Goal: Find specific page/section: Find specific page/section

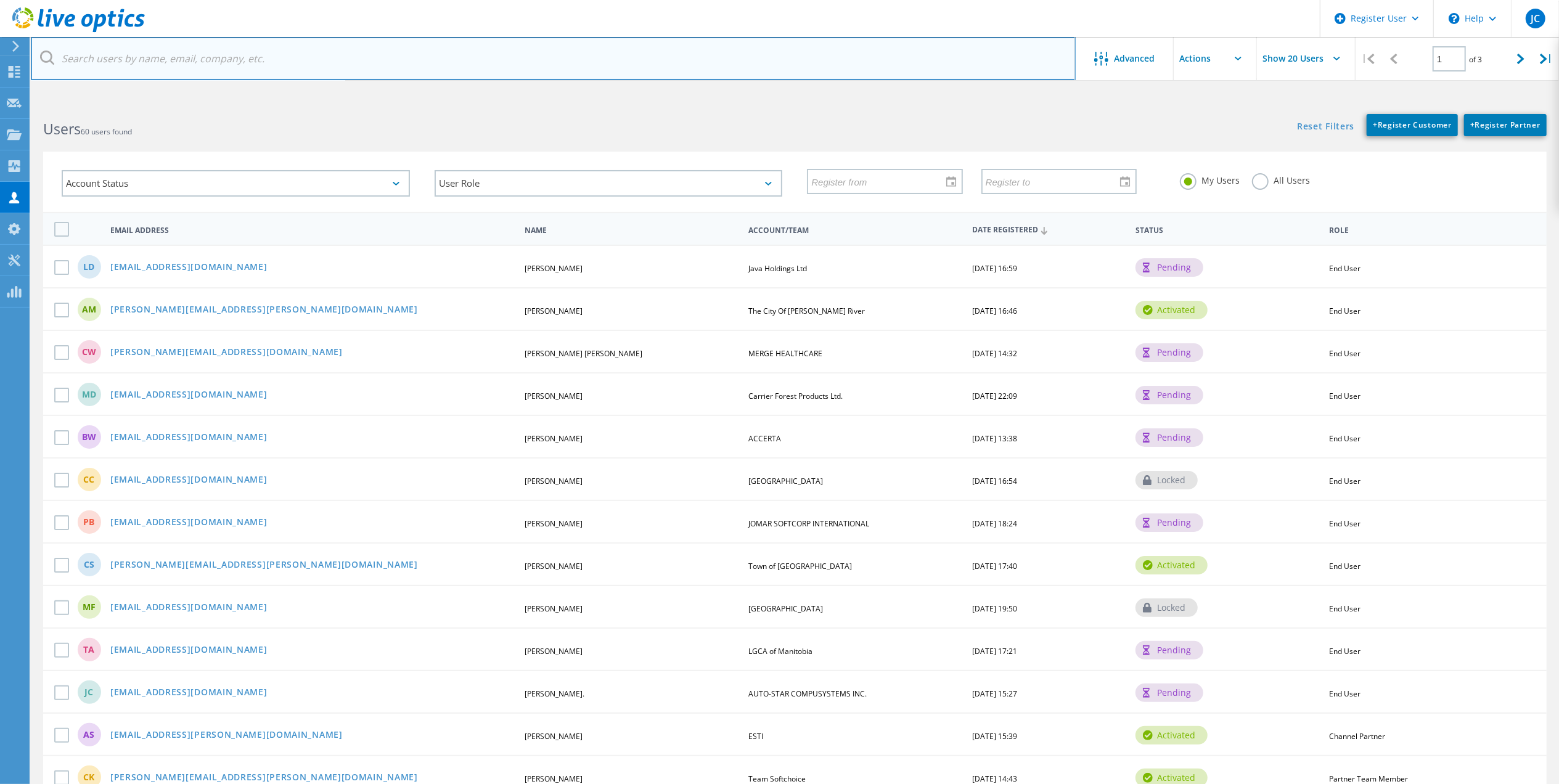
click at [322, 64] on input "text" at bounding box center [553, 59] width 1045 height 43
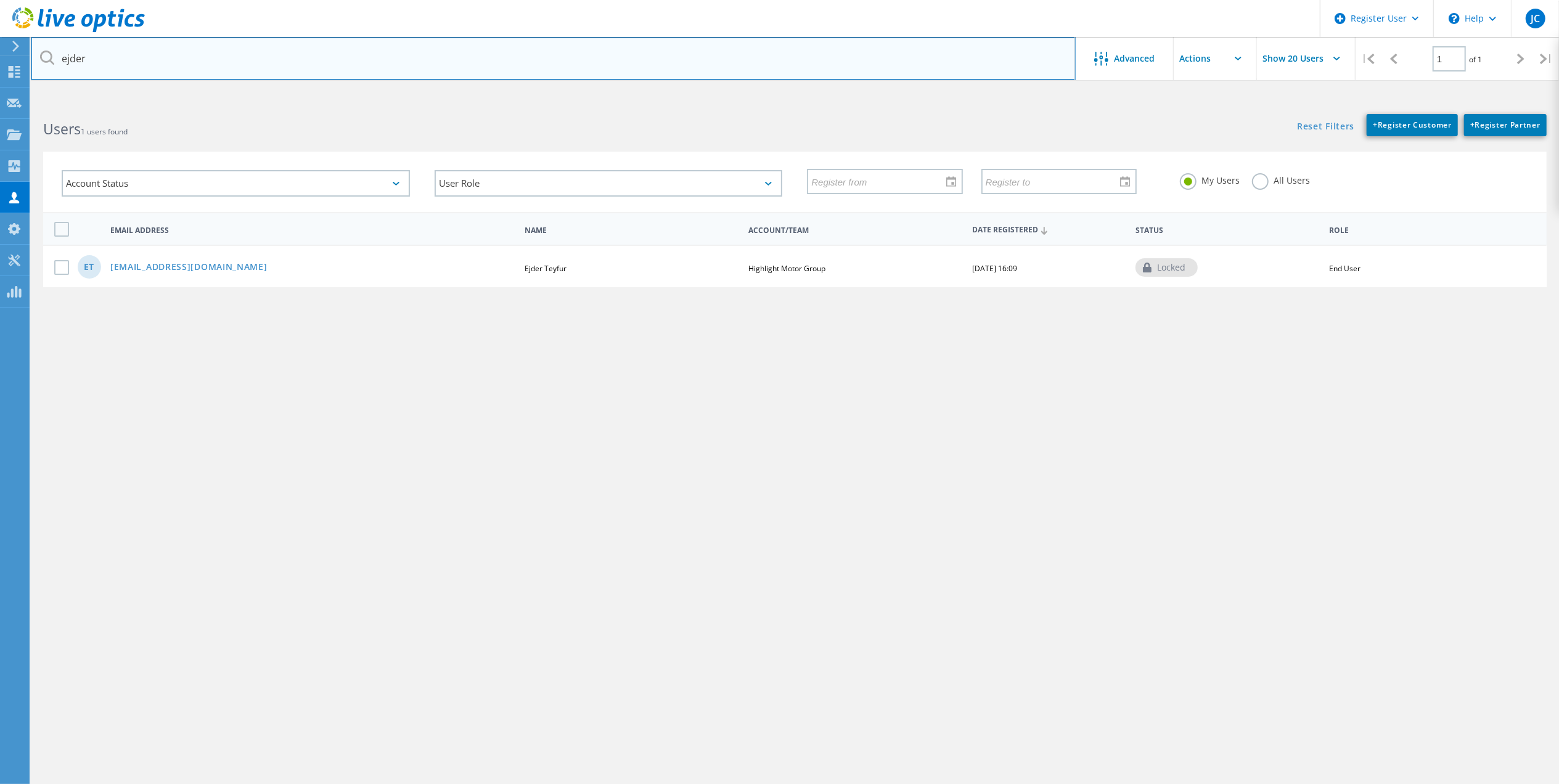
type input "[EMAIL_ADDRESS][DOMAIN_NAME]"
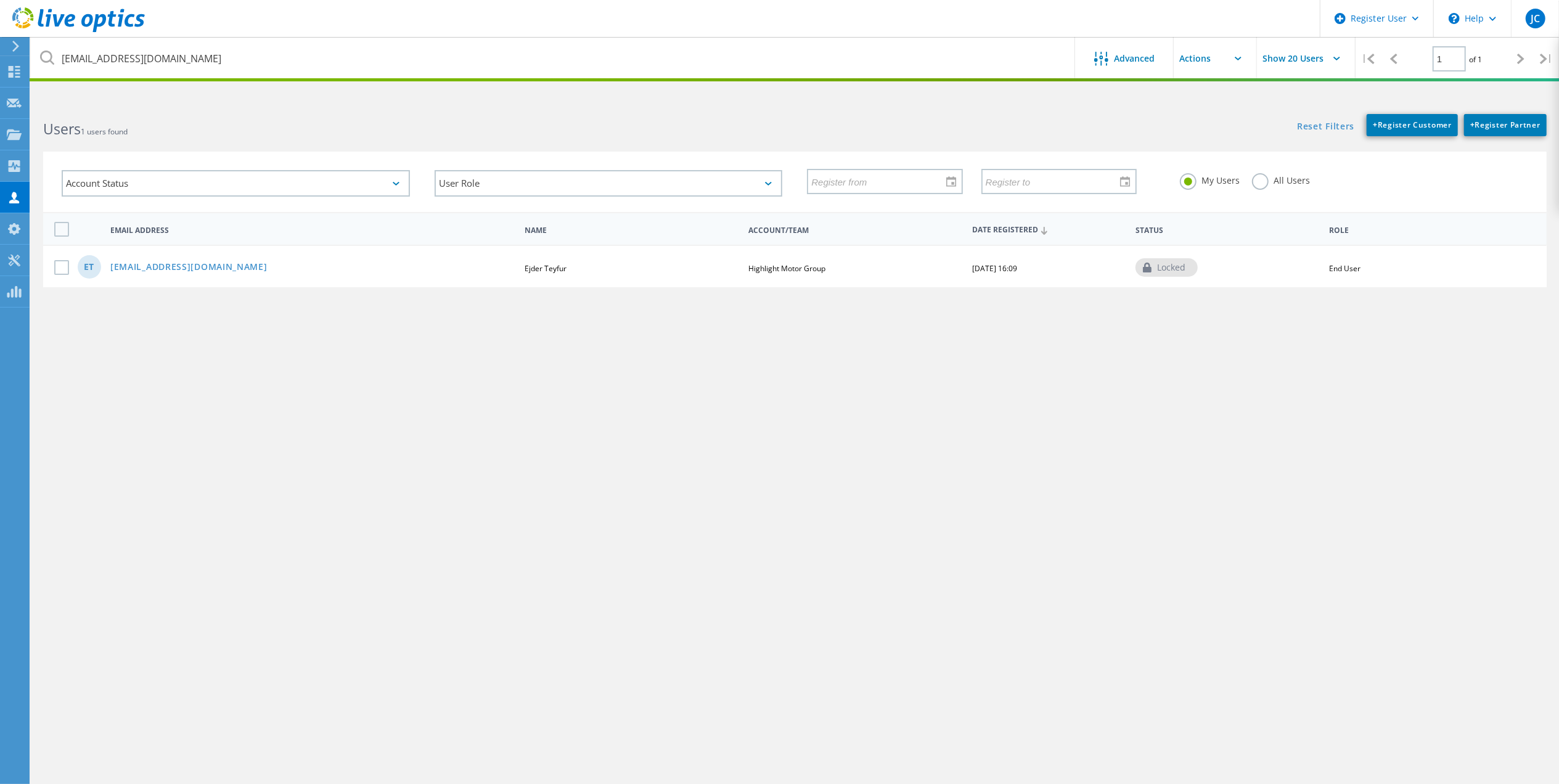
click at [182, 250] on div "ET ejdert@highlightmotor.com Ejder Teyfur Highlight Motor Group 08/17/2022, 16:…" at bounding box center [795, 266] width 1504 height 43
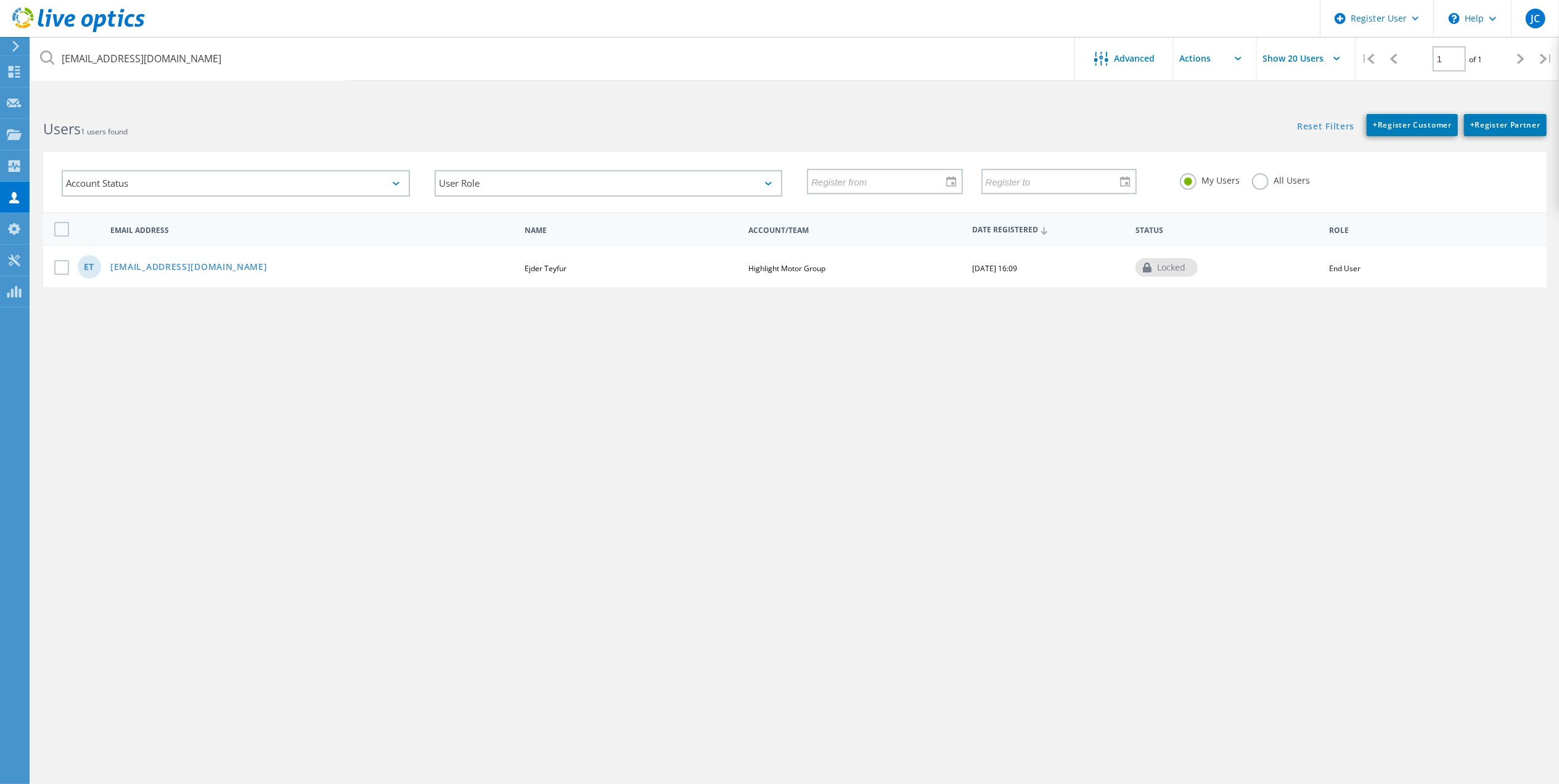
click at [187, 273] on div "ET ejdert@highlightmotor.com Ejder Teyfur Highlight Motor Group 08/17/2022, 16:…" at bounding box center [795, 266] width 1504 height 43
click at [195, 268] on link "[EMAIL_ADDRESS][DOMAIN_NAME]" at bounding box center [189, 268] width 158 height 11
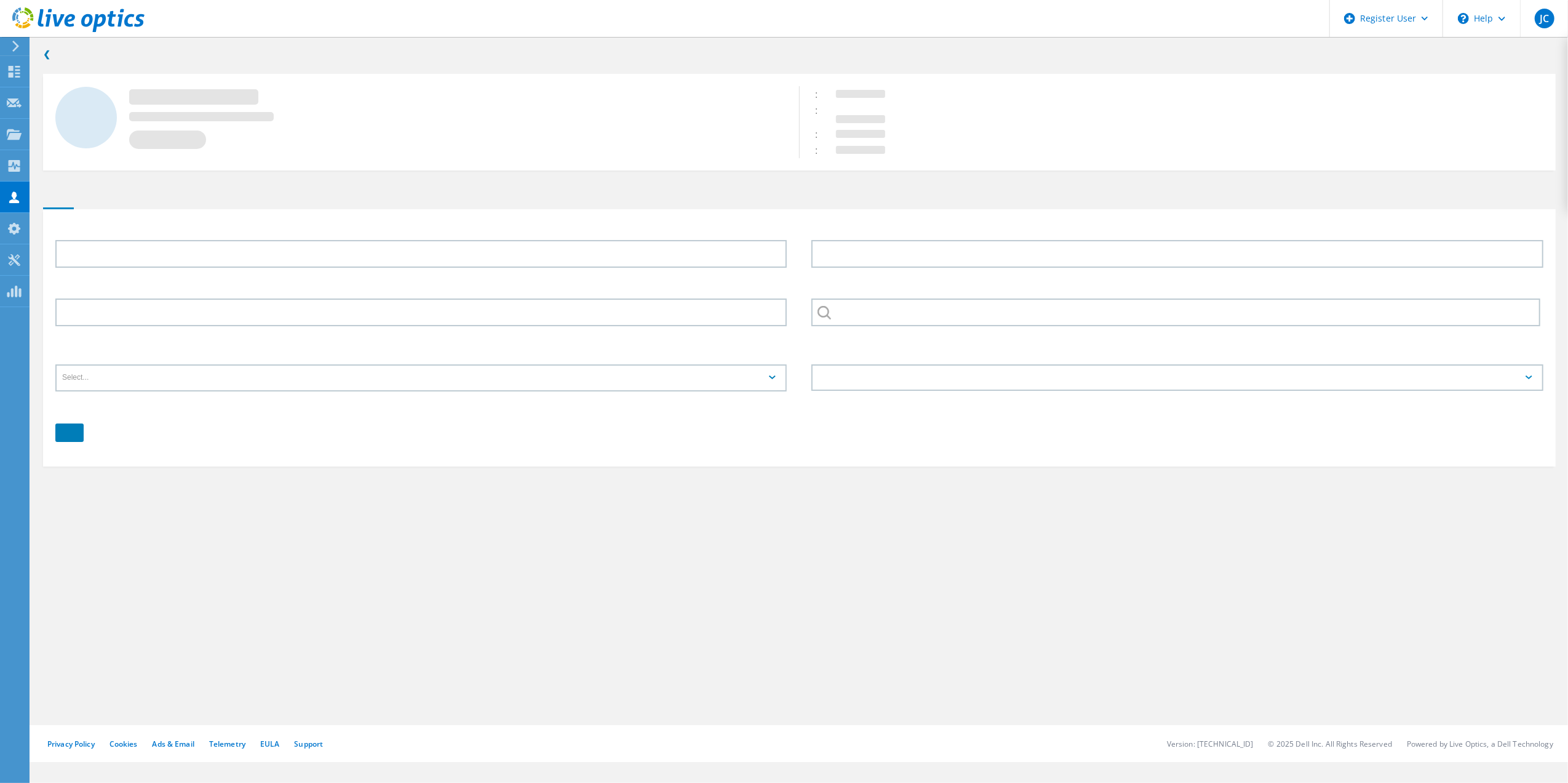
type input "Ejder"
type input "Teyfur"
type input "Highlight Motor Group"
type input "English"
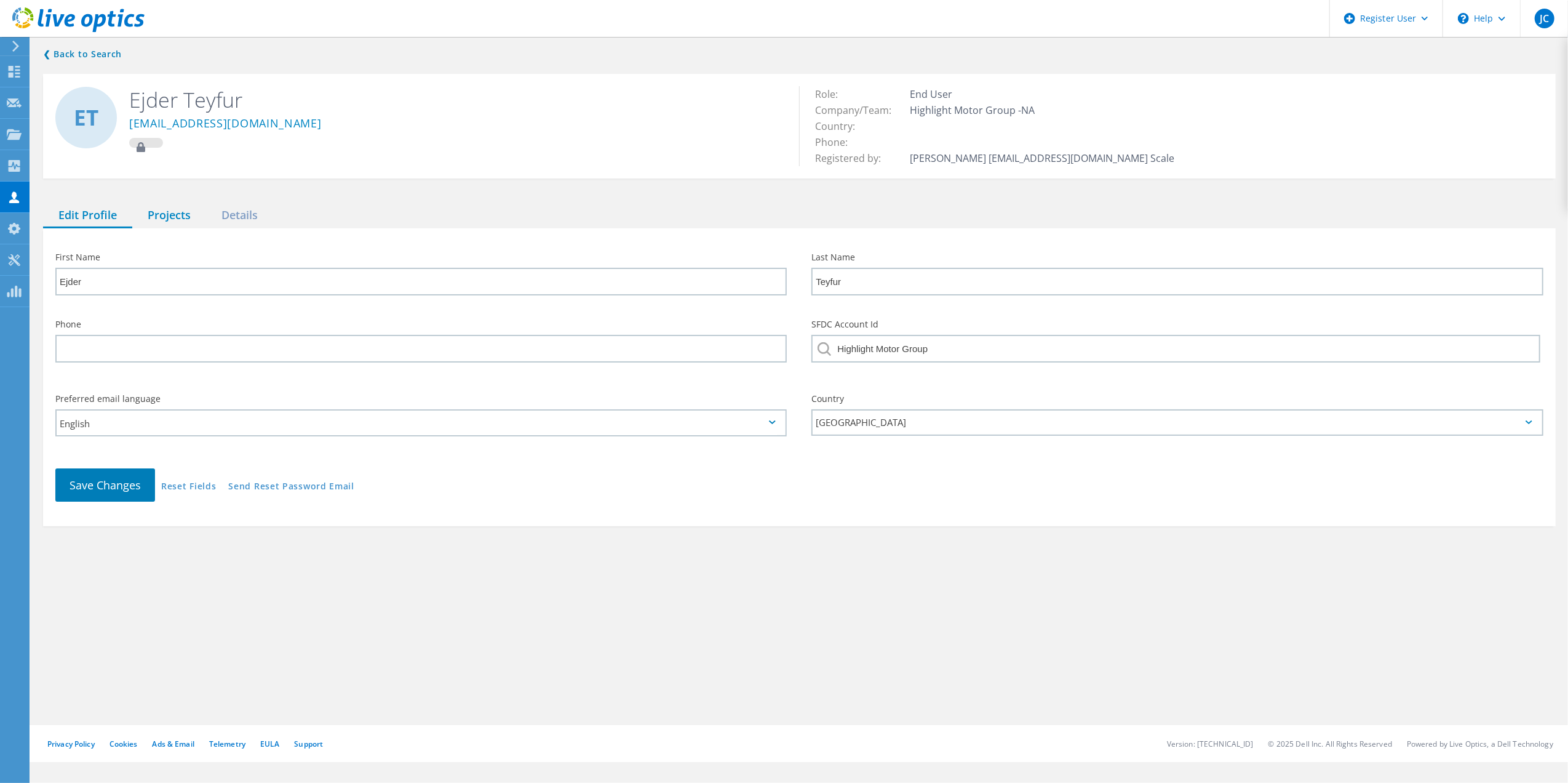
click at [199, 214] on div "Projects" at bounding box center [169, 215] width 74 height 25
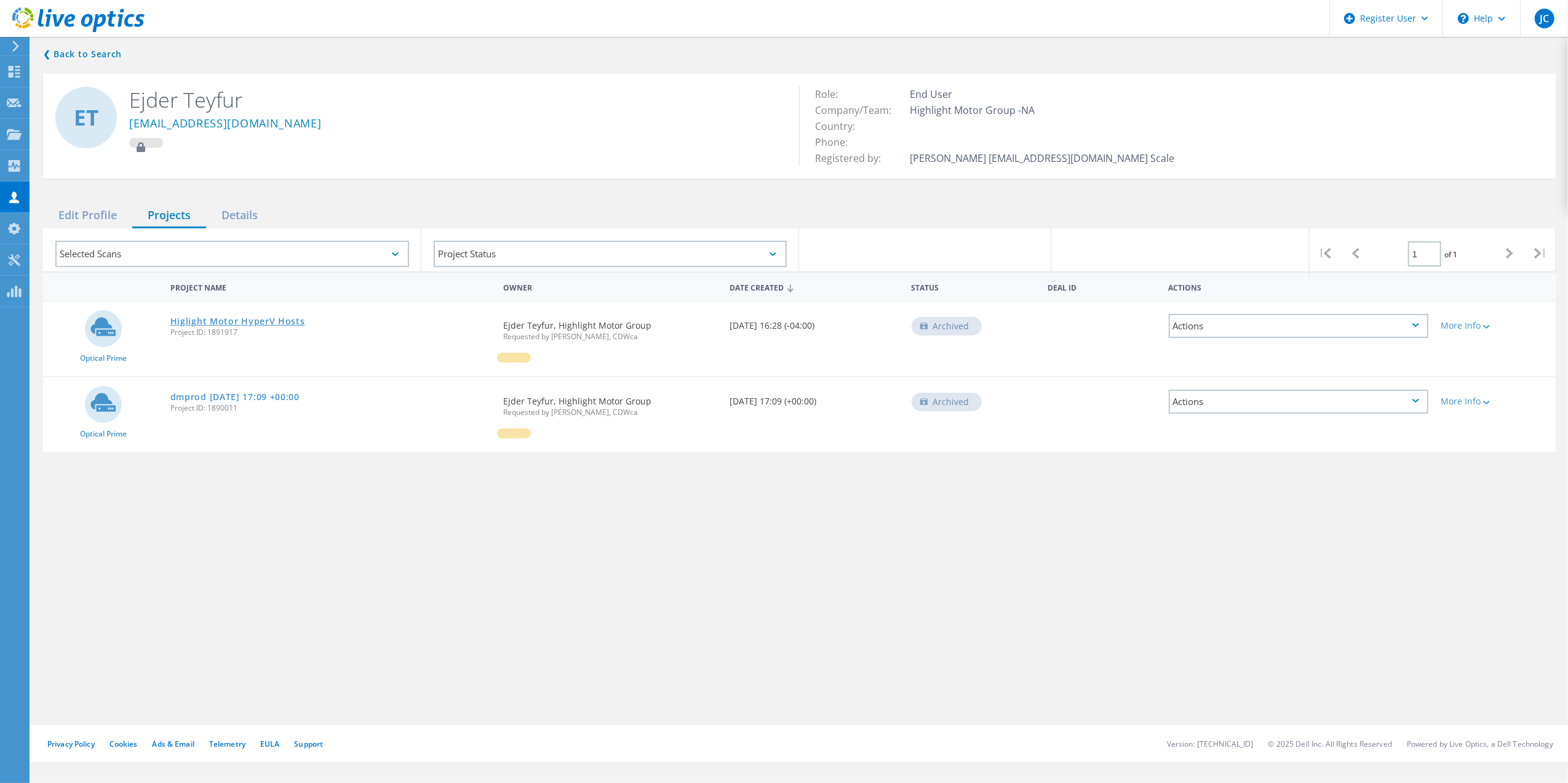
click at [184, 317] on link "Higlight Motor HyperV Hosts" at bounding box center [238, 321] width 135 height 9
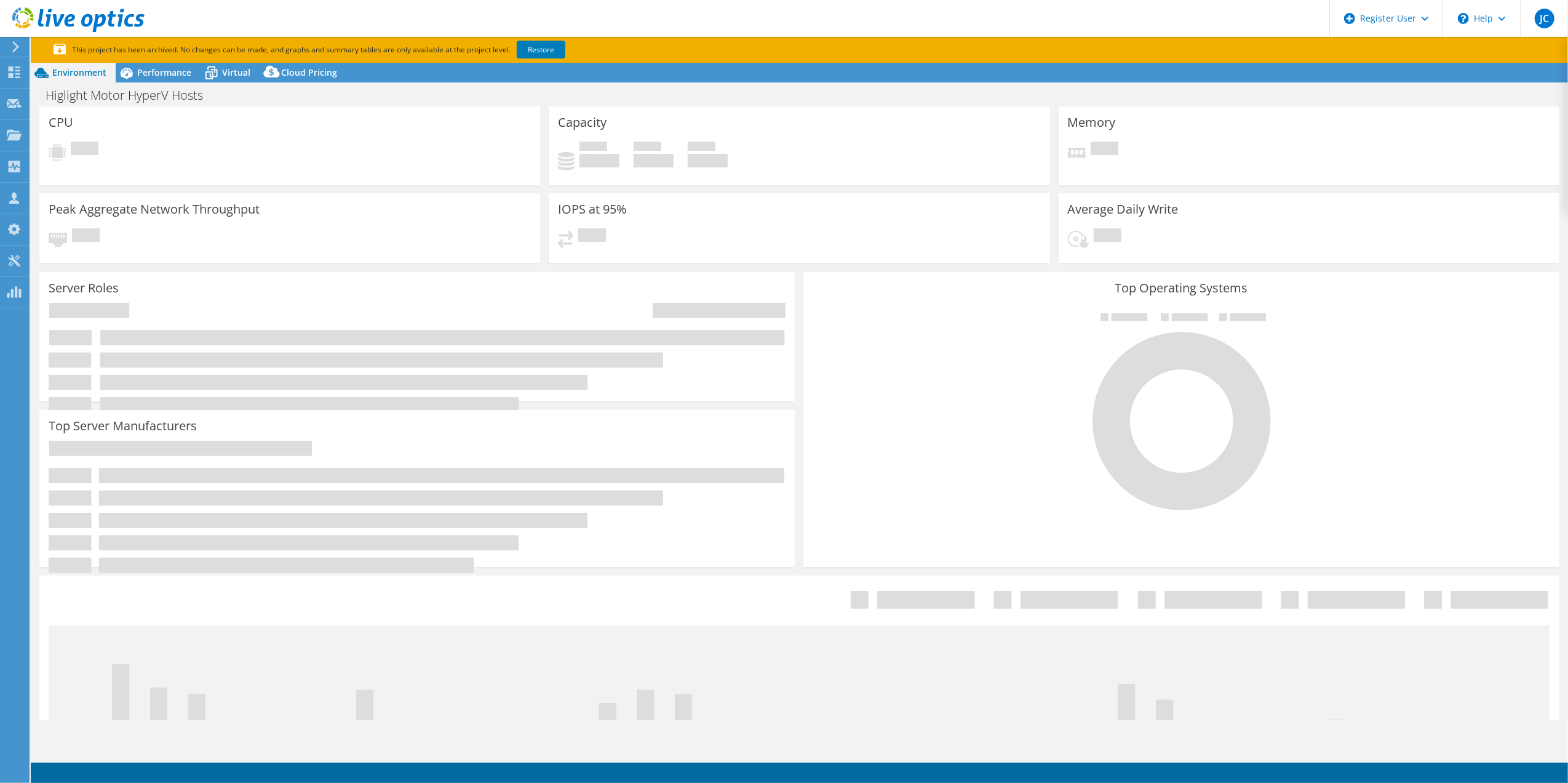
select select "[GEOGRAPHIC_DATA]"
select select "USD"
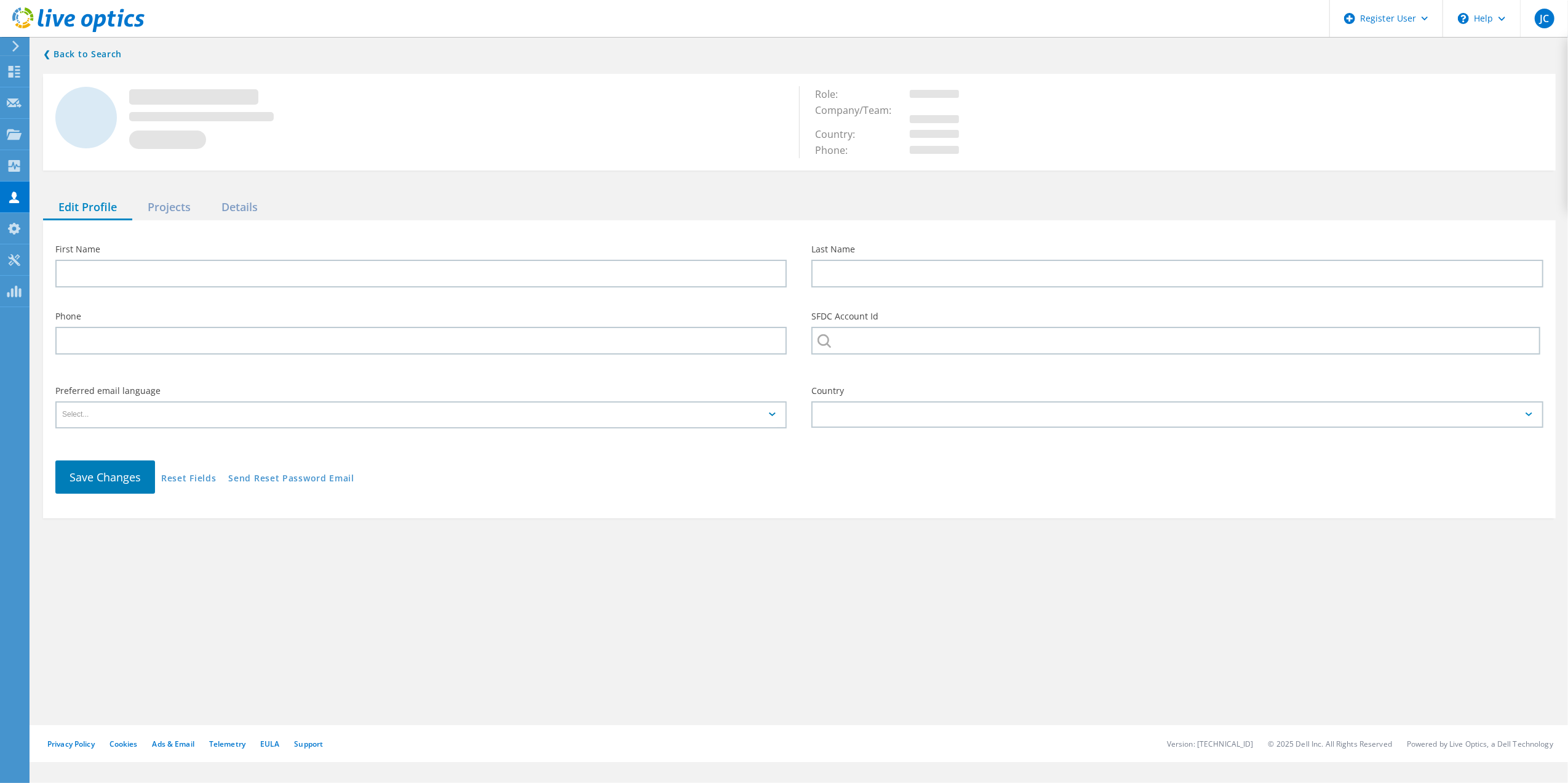
type input "Ejder"
type input "Teyfur"
type input "Highlight Motor Group"
type input "English"
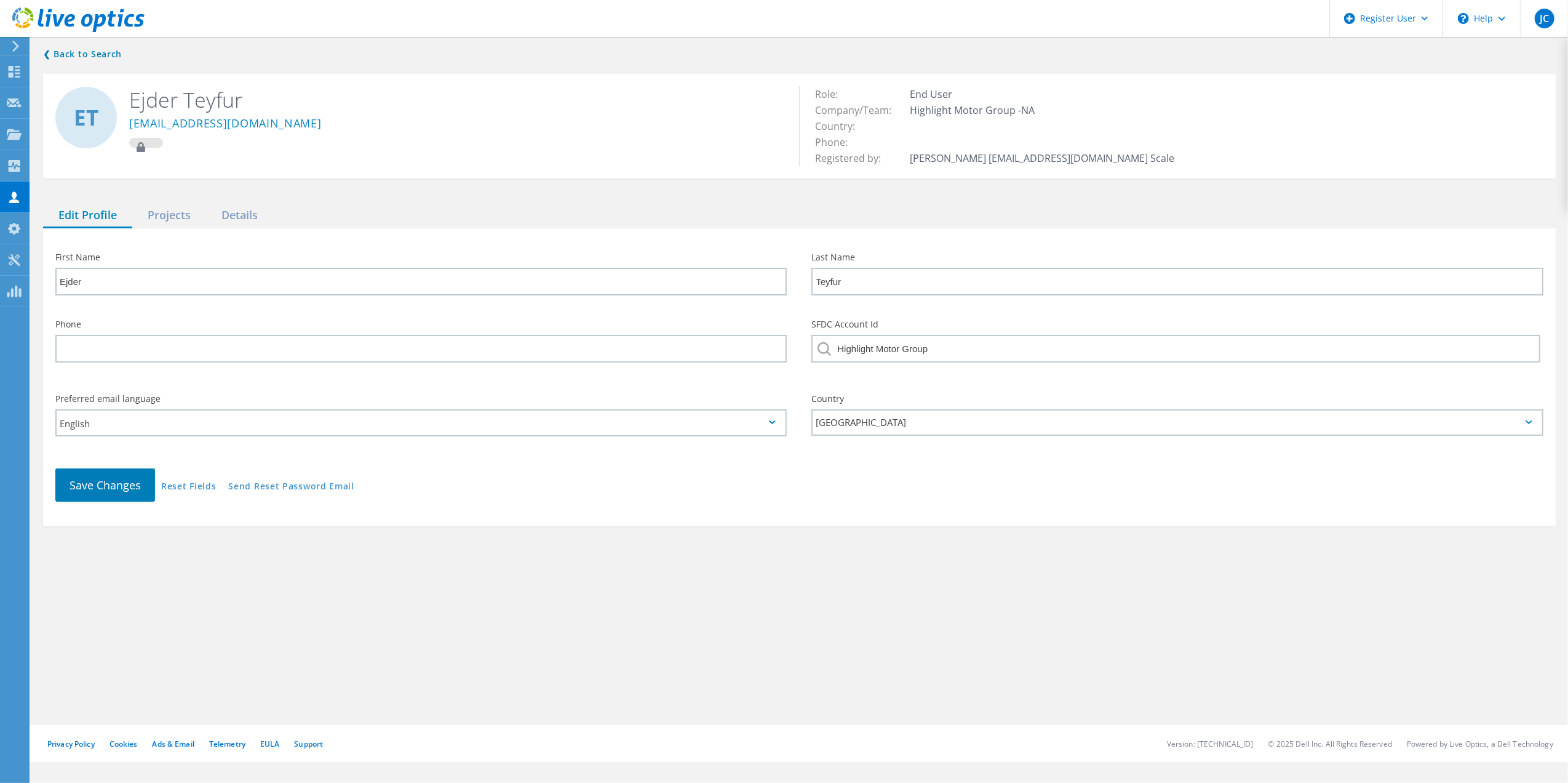
click at [79, 23] on icon at bounding box center [79, 20] width 132 height 25
